Goal: Task Accomplishment & Management: Manage account settings

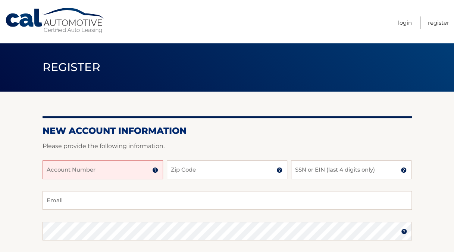
click at [80, 169] on input "Account Number" at bounding box center [103, 169] width 121 height 19
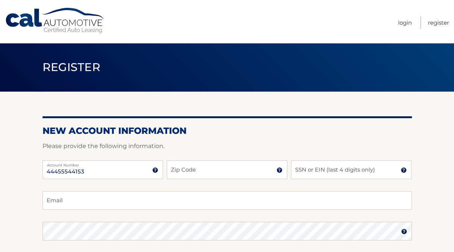
type input "44455544153"
type input "19067"
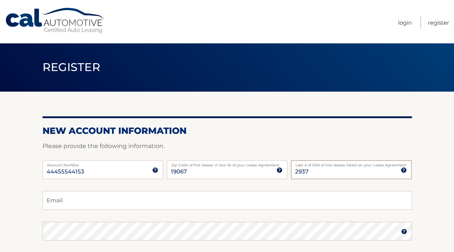
type input "2937"
click at [70, 202] on input "Email" at bounding box center [228, 200] width 370 height 19
click at [81, 201] on input "Email" at bounding box center [228, 200] width 370 height 19
type input "joshselekman@gamil.com"
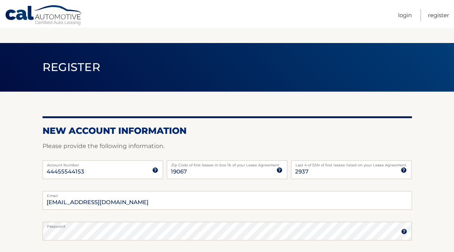
scroll to position [136, 0]
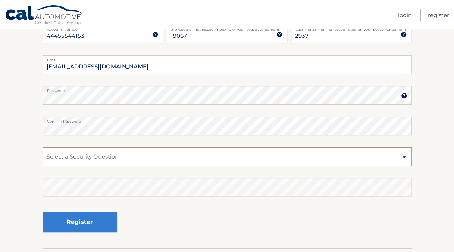
click at [141, 152] on select "Select a Security Question What was the name of your elementary school? What is…" at bounding box center [228, 156] width 370 height 19
select select "1"
click at [43, 147] on select "Select a Security Question What was the name of your elementary school? What is…" at bounding box center [228, 156] width 370 height 19
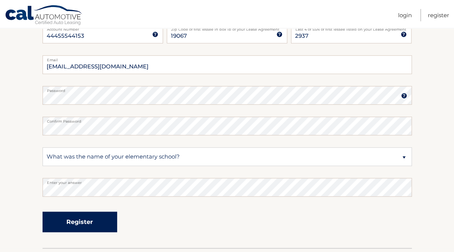
click at [88, 221] on button "Register" at bounding box center [80, 221] width 75 height 21
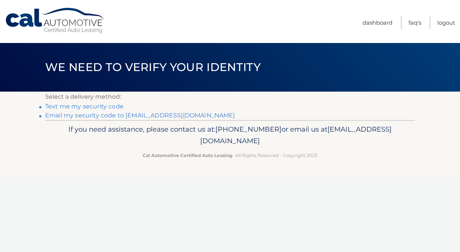
click at [96, 106] on link "Text me my security code" at bounding box center [84, 106] width 78 height 7
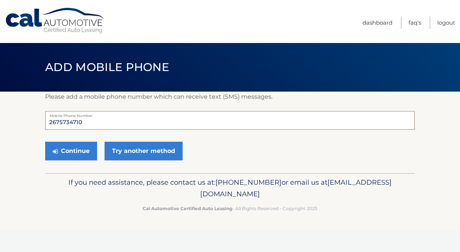
click at [93, 121] on input "2675734710" at bounding box center [230, 120] width 370 height 19
type input "2"
type input "6142849333"
click at [81, 151] on button "Continue" at bounding box center [71, 151] width 52 height 19
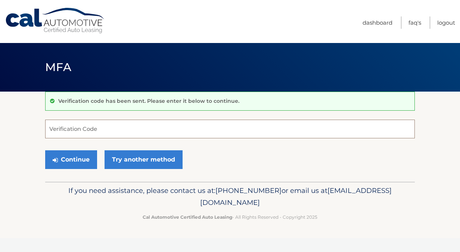
click at [90, 128] on input "Verification Code" at bounding box center [230, 128] width 370 height 19
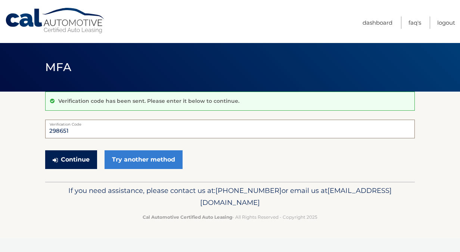
type input "298651"
click at [89, 159] on button "Continue" at bounding box center [71, 159] width 52 height 19
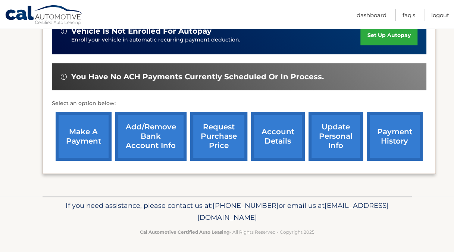
scroll to position [200, 0]
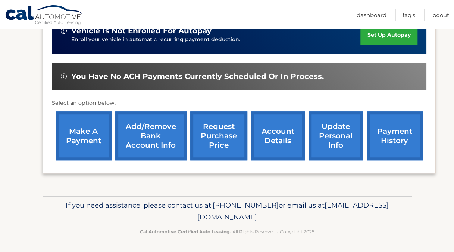
click at [221, 139] on link "request purchase price" at bounding box center [218, 135] width 57 height 49
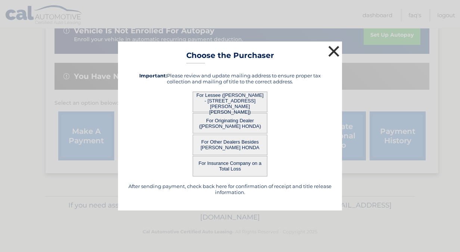
click at [333, 52] on button "×" at bounding box center [333, 51] width 15 height 15
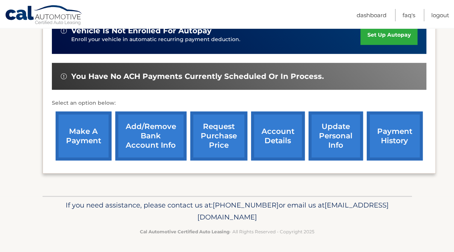
click at [279, 139] on link "account details" at bounding box center [278, 135] width 54 height 49
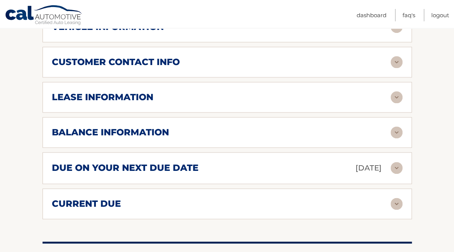
scroll to position [394, 0]
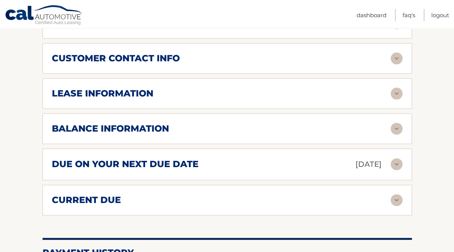
click at [397, 122] on img at bounding box center [397, 128] width 12 height 12
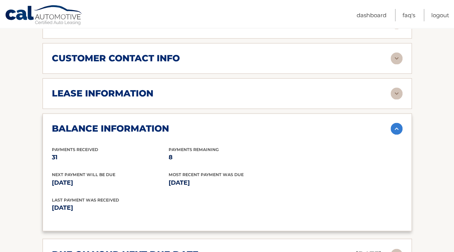
click at [398, 122] on img at bounding box center [397, 128] width 12 height 12
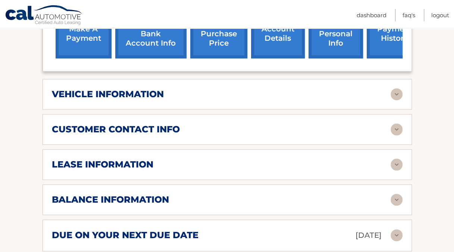
scroll to position [321, 0]
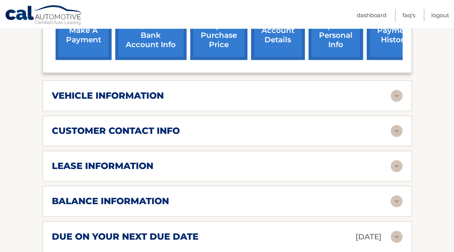
click at [399, 160] on img at bounding box center [397, 166] width 12 height 12
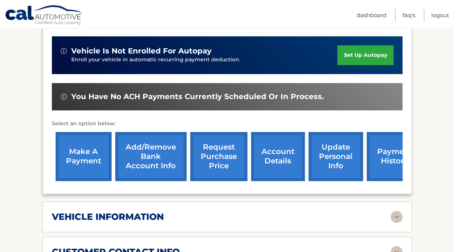
scroll to position [207, 0]
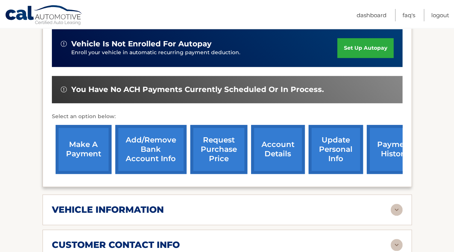
click at [280, 143] on link "account details" at bounding box center [278, 149] width 54 height 49
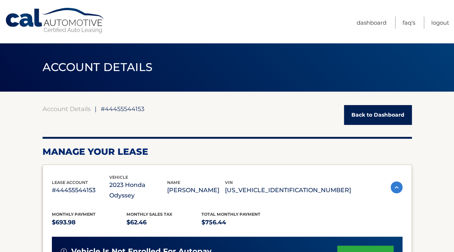
drag, startPoint x: 454, startPoint y: 77, endPoint x: 454, endPoint y: 89, distance: 11.9
click at [454, 89] on div "ACCOUNT DETAILS ←" at bounding box center [227, 67] width 454 height 49
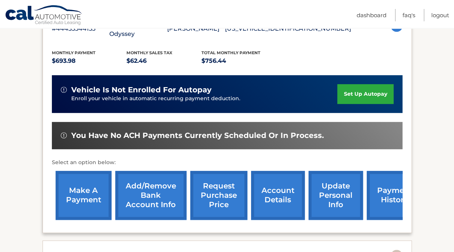
scroll to position [161, 0]
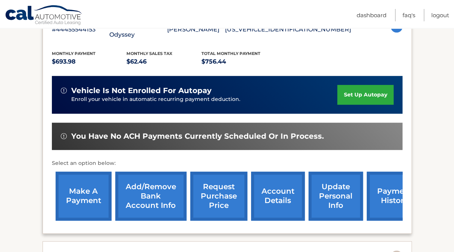
click at [225, 185] on link "request purchase price" at bounding box center [218, 195] width 57 height 49
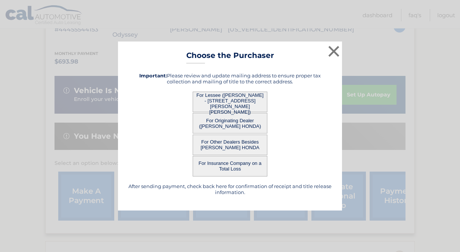
click at [234, 103] on button "For Lessee ([PERSON_NAME] - [STREET_ADDRESS][PERSON_NAME][PERSON_NAME])" at bounding box center [230, 101] width 75 height 21
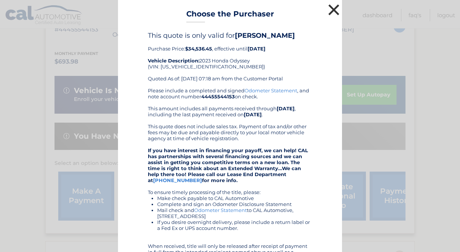
click at [329, 8] on button "×" at bounding box center [333, 9] width 15 height 15
